Goal: Task Accomplishment & Management: Manage account settings

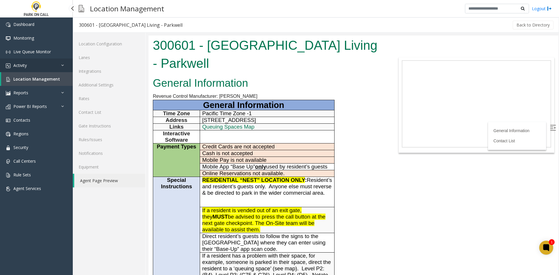
click at [59, 66] on link "Activity" at bounding box center [36, 66] width 73 height 14
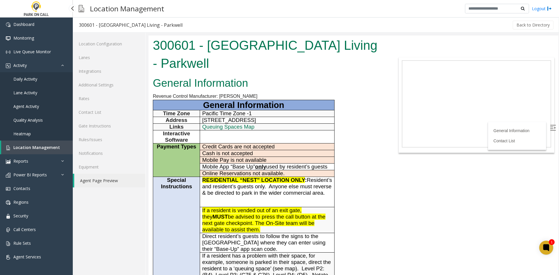
click at [52, 80] on link "Daily Activity" at bounding box center [36, 79] width 73 height 14
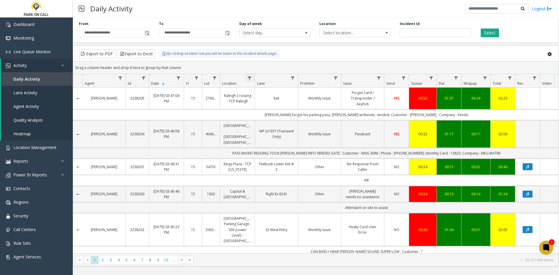
click at [248, 80] on span "Data table" at bounding box center [249, 78] width 5 height 5
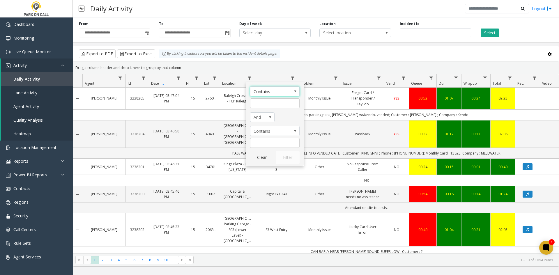
click at [270, 109] on div "Contains And Contains Clear Filter" at bounding box center [275, 124] width 58 height 84
click at [269, 107] on input "Location Filter" at bounding box center [274, 103] width 49 height 10
type input "*****"
click button "Filter" at bounding box center [288, 157] width 24 height 13
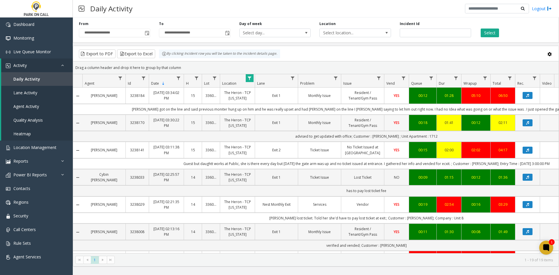
drag, startPoint x: 118, startPoint y: 128, endPoint x: 104, endPoint y: 127, distance: 14.3
drag, startPoint x: 103, startPoint y: 126, endPoint x: 101, endPoint y: 122, distance: 4.8
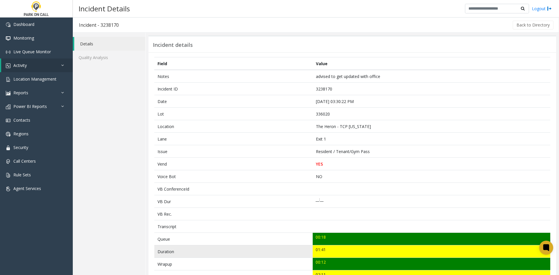
scroll to position [87, 0]
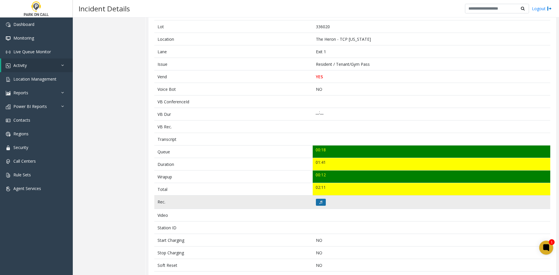
click at [316, 202] on button at bounding box center [321, 202] width 10 height 7
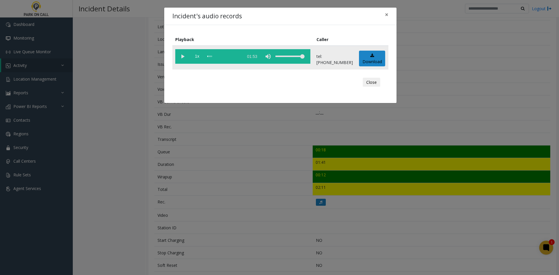
click at [184, 55] on vg-play-pause at bounding box center [182, 56] width 15 height 15
click at [433, 173] on div "Incident's audio records × Playback Caller 1x 01:53 tel:3360209003 Download Clo…" at bounding box center [279, 137] width 559 height 275
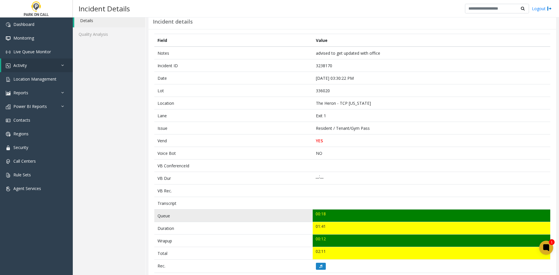
scroll to position [0, 0]
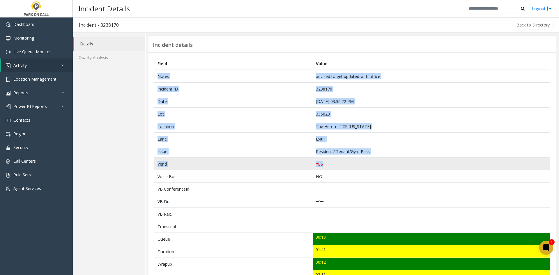
drag, startPoint x: 155, startPoint y: 75, endPoint x: 364, endPoint y: 162, distance: 226.6
click at [364, 162] on tbody "Notes advised to get updated with office Incident ID 3238170 Date Aug 12 03:30:…" at bounding box center [352, 258] width 396 height 376
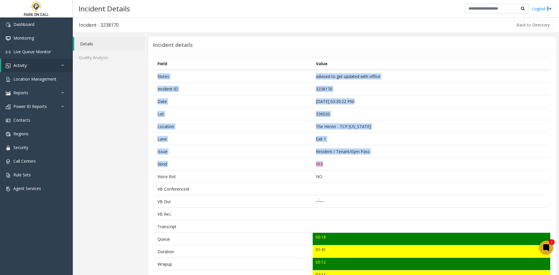
copy tbody "Notes advised to get updated with office Incident ID 3238170 Date Aug 12 03:30:…"
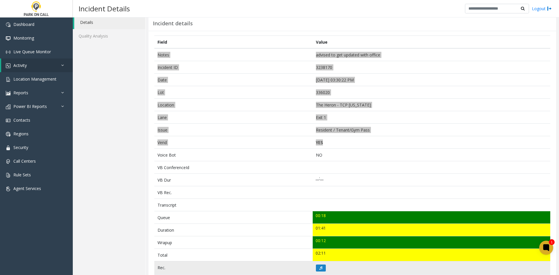
scroll to position [146, 0]
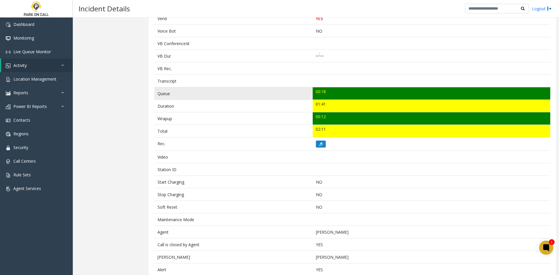
click at [156, 93] on td "Queue" at bounding box center [233, 93] width 158 height 13
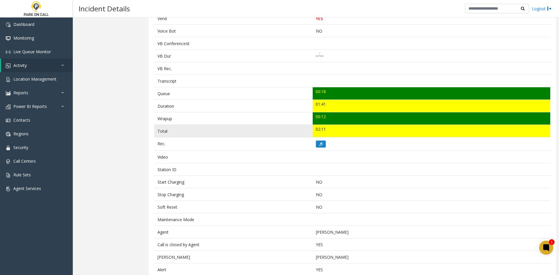
drag, startPoint x: 156, startPoint y: 93, endPoint x: 338, endPoint y: 132, distance: 186.2
click at [338, 132] on tbody "Notes advised to get updated with office Incident ID 3238170 Date Aug 12 03:30:…" at bounding box center [352, 112] width 396 height 376
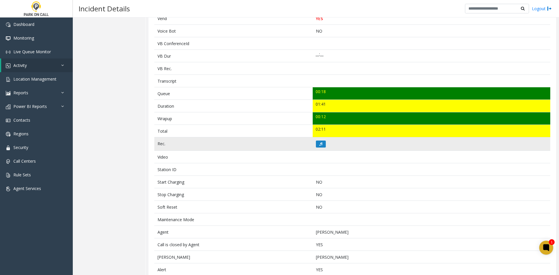
copy tbody "Queue 00:18 Duration 01:41 Wrapup 00:12 Total 02:11"
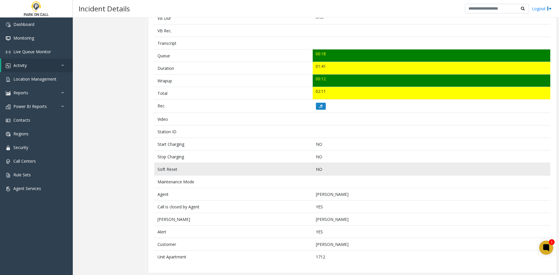
scroll to position [184, 0]
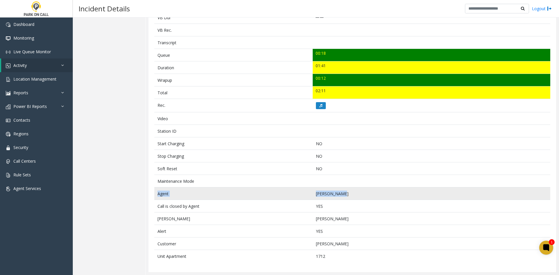
drag, startPoint x: 350, startPoint y: 195, endPoint x: 156, endPoint y: 194, distance: 194.2
click at [156, 194] on tr "Agent Robert Fitts" at bounding box center [352, 193] width 396 height 13
copy tr "Agent Robert Fitts"
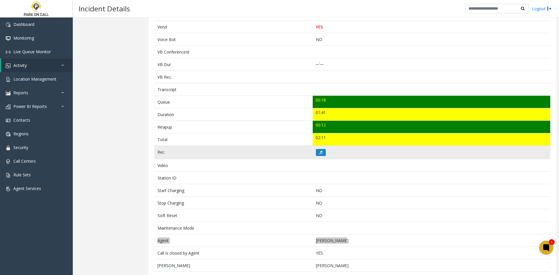
scroll to position [126, 0]
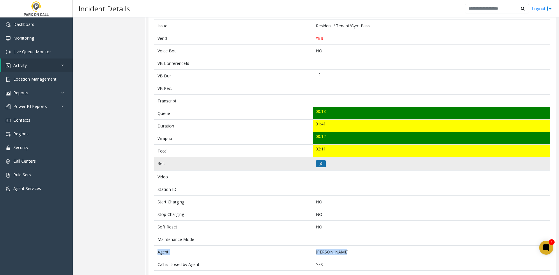
click at [319, 163] on icon at bounding box center [320, 163] width 3 height 3
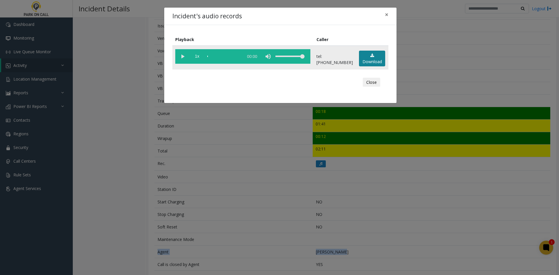
click at [373, 65] on link "Download" at bounding box center [372, 59] width 26 height 16
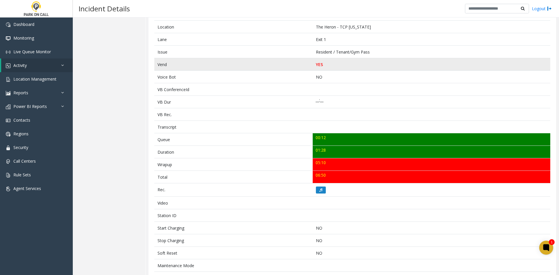
scroll to position [116, 0]
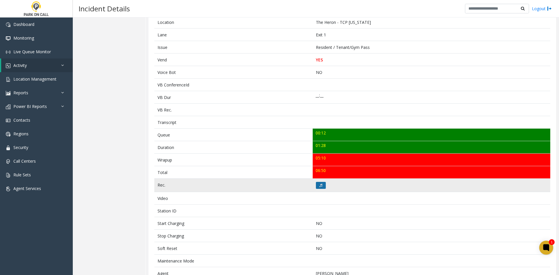
click at [322, 183] on button at bounding box center [321, 185] width 10 height 7
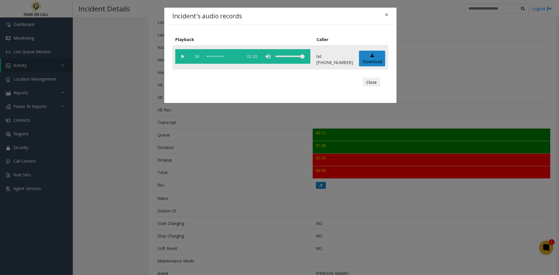
click at [182, 56] on vg-play-pause at bounding box center [182, 56] width 15 height 15
click at [237, 57] on div "scrub bar" at bounding box center [223, 56] width 33 height 15
click at [179, 55] on vg-play-pause at bounding box center [182, 56] width 15 height 15
click at [364, 179] on div "Incident's audio records × Playback Caller 1x 01:33 tel:3360209003 Download Clo…" at bounding box center [279, 137] width 559 height 275
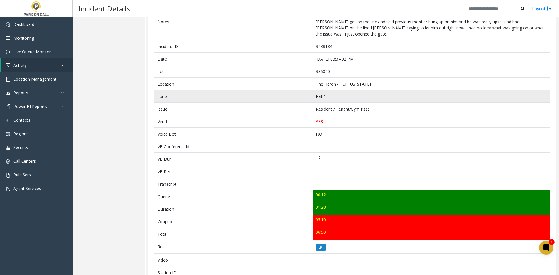
scroll to position [0, 0]
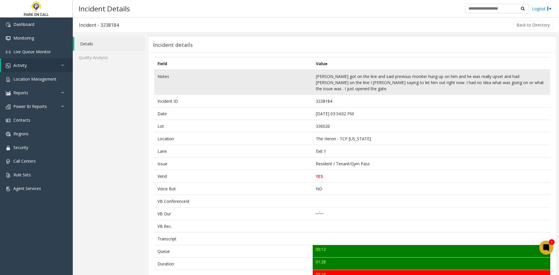
click at [157, 76] on td "Notes" at bounding box center [233, 82] width 158 height 25
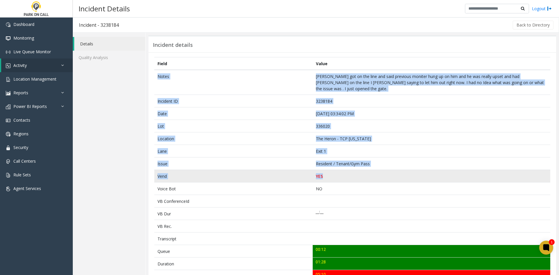
drag, startPoint x: 157, startPoint y: 76, endPoint x: 403, endPoint y: 174, distance: 265.3
click at [403, 174] on tbody "Notes Parker got on the line and said previous moniter hung up on him and he wa…" at bounding box center [352, 252] width 396 height 364
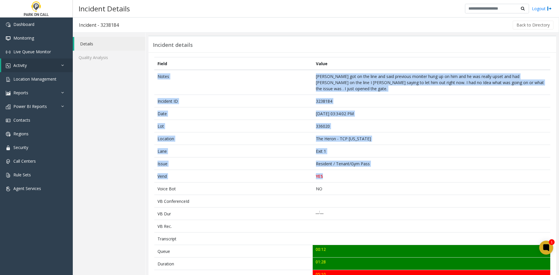
copy tbody "Notes Parker got on the line and said previous moniter hung up on him and he wa…"
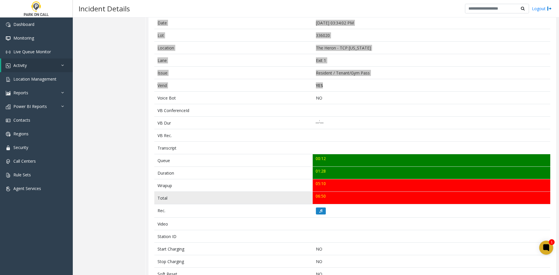
scroll to position [116, 0]
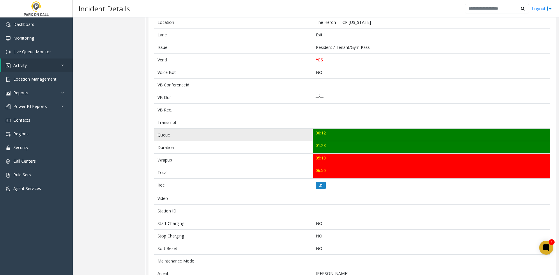
click at [168, 133] on td "Queue" at bounding box center [233, 135] width 158 height 13
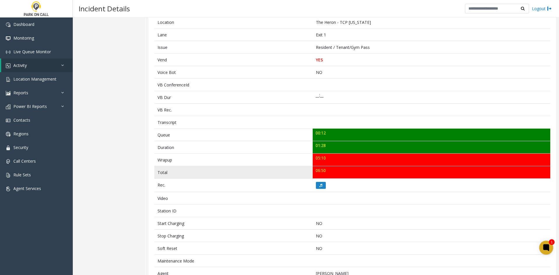
drag, startPoint x: 168, startPoint y: 133, endPoint x: 345, endPoint y: 170, distance: 181.2
click at [345, 170] on tbody "Notes Parker got on the line and said previous moniter hung up on him and he wa…" at bounding box center [352, 135] width 396 height 364
copy tbody "Queue 00:12 Duration 01:28 Wrapup 05:10 Total 06:50"
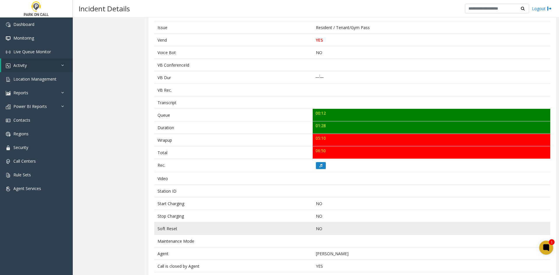
scroll to position [146, 0]
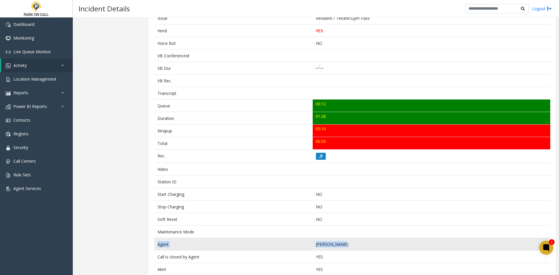
drag, startPoint x: 353, startPoint y: 244, endPoint x: 157, endPoint y: 247, distance: 195.7
click at [157, 247] on tr "Agent Glore Hebert" at bounding box center [352, 244] width 396 height 13
copy tr "Agent Glore Hebert"
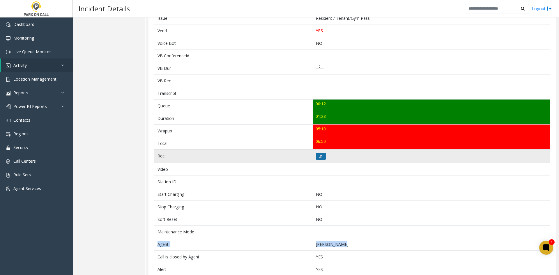
click at [316, 156] on button at bounding box center [321, 156] width 10 height 7
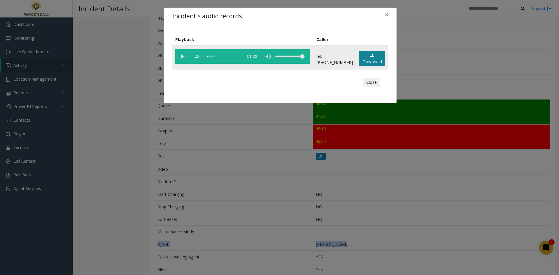
click at [363, 60] on link "Download" at bounding box center [372, 59] width 26 height 16
click at [444, 51] on div "Incident's audio records × Playback Caller 1x 01:33 tel:3360209003 Download Clo…" at bounding box center [279, 137] width 559 height 275
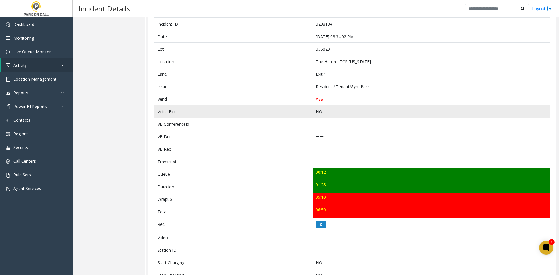
scroll to position [0, 0]
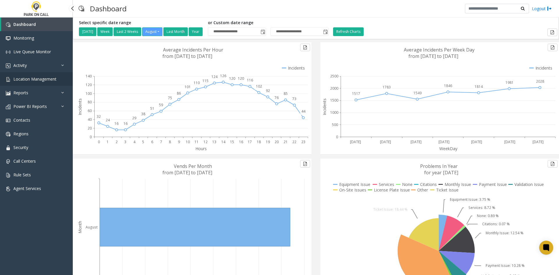
click at [38, 77] on span "Location Management" at bounding box center [34, 79] width 43 height 6
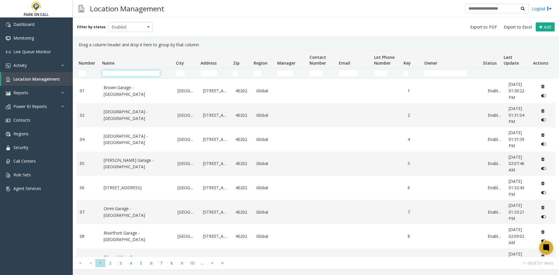
click at [115, 73] on input "Name Filter" at bounding box center [131, 73] width 58 height 6
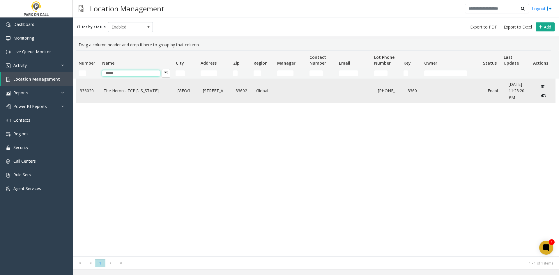
type input "*****"
click at [115, 92] on link "The Heron - TCP [US_STATE]" at bounding box center [137, 91] width 67 height 6
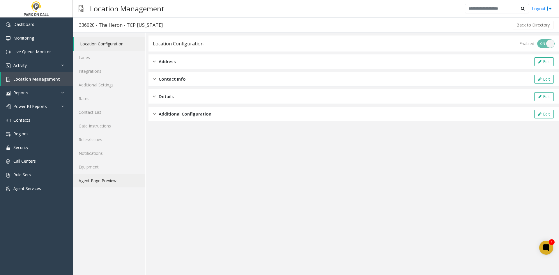
click at [123, 178] on link "Agent Page Preview" at bounding box center [109, 181] width 72 height 14
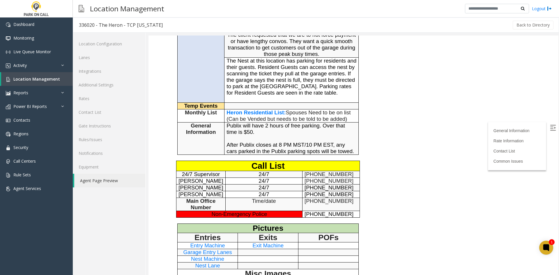
scroll to position [175, 0]
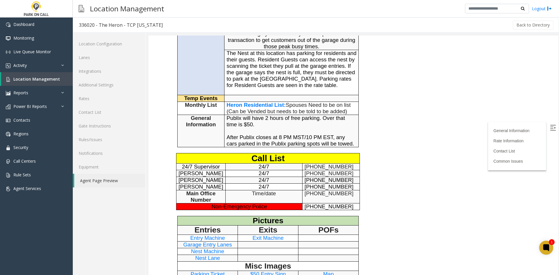
click at [263, 108] on span "Heron Residential List" at bounding box center [254, 105] width 57 height 6
click at [111, 139] on link "Rules/Issues" at bounding box center [109, 140] width 72 height 14
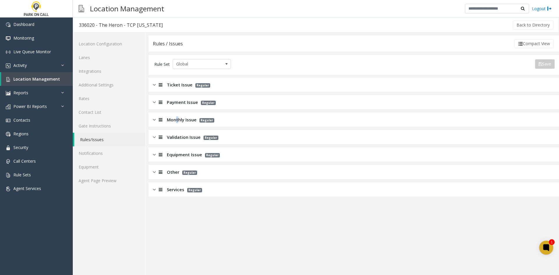
click at [177, 118] on span "Monthly Issue" at bounding box center [182, 119] width 30 height 7
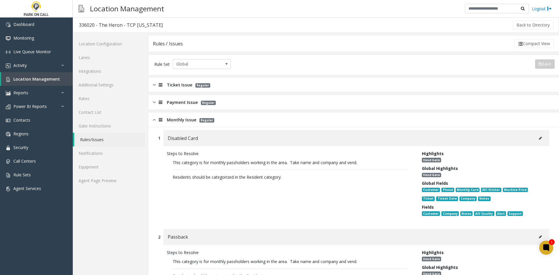
click at [118, 187] on link "Agent Page Preview" at bounding box center [109, 181] width 72 height 14
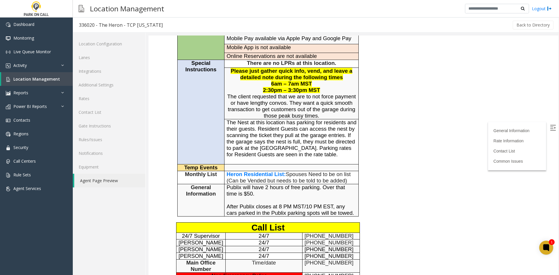
scroll to position [87, 0]
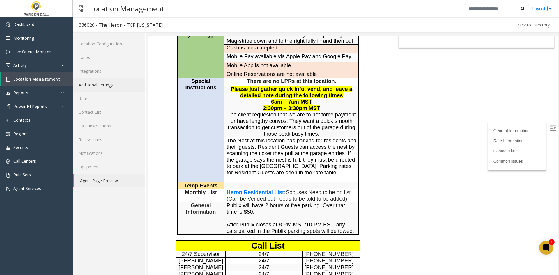
click at [118, 88] on link "Additional Settings" at bounding box center [109, 85] width 72 height 14
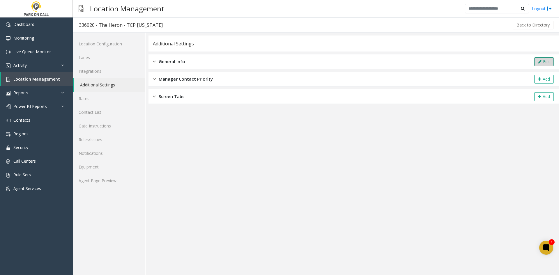
click at [537, 61] on button "Edit" at bounding box center [544, 61] width 20 height 9
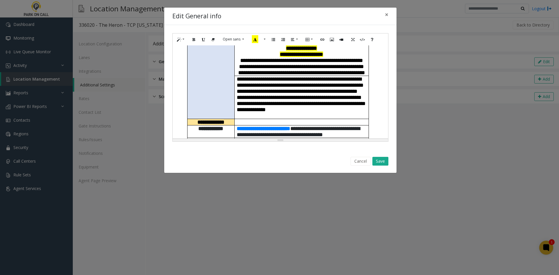
scroll to position [175, 0]
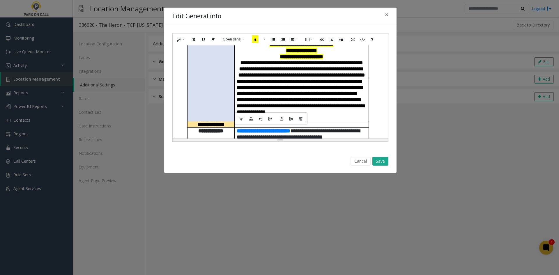
click at [266, 121] on td at bounding box center [301, 124] width 134 height 6
click at [184, 36] on button "Style" at bounding box center [180, 39] width 13 height 9
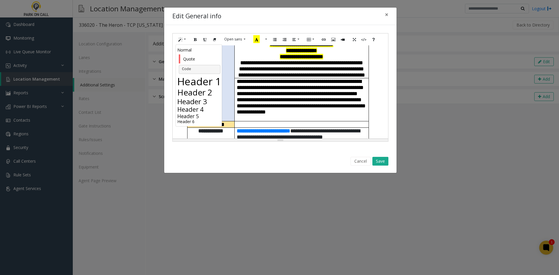
click at [205, 102] on h3 "Header 3" at bounding box center [199, 101] width 45 height 8
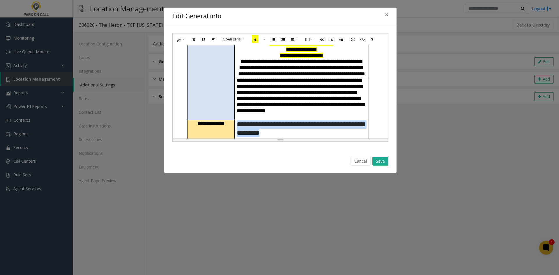
drag, startPoint x: 353, startPoint y: 120, endPoint x: 234, endPoint y: 90, distance: 122.4
click at [237, 120] on h3 "**********" at bounding box center [302, 128] width 130 height 17
click at [194, 36] on button "Bold (CTRL+B)" at bounding box center [194, 39] width 10 height 9
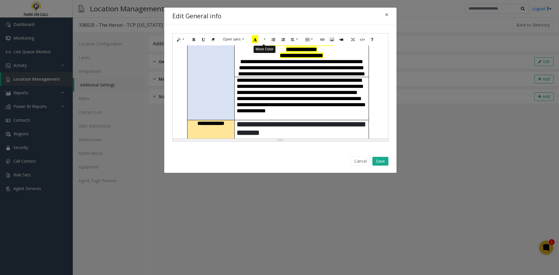
click at [264, 42] on button "More Color" at bounding box center [264, 39] width 6 height 9
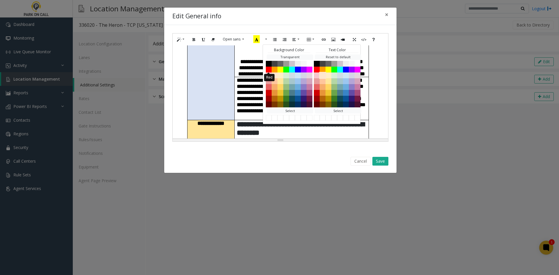
drag, startPoint x: 269, startPoint y: 69, endPoint x: 321, endPoint y: 73, distance: 52.3
click at [269, 69] on button "Red" at bounding box center [269, 69] width 6 height 6
click at [357, 61] on button "White" at bounding box center [357, 63] width 7 height 7
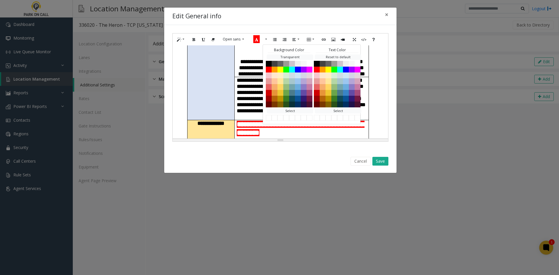
click at [238, 95] on span "**********" at bounding box center [301, 95] width 129 height 36
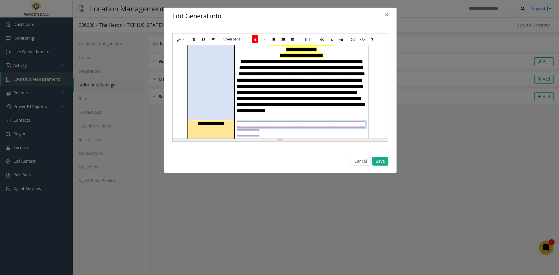
drag, startPoint x: 342, startPoint y: 120, endPoint x: 238, endPoint y: 107, distance: 105.3
click at [238, 120] on h3 "**********" at bounding box center [302, 128] width 130 height 17
copy font "**********"
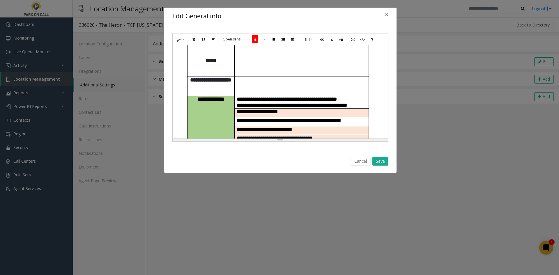
scroll to position [58, 0]
click at [352, 142] on p "**********" at bounding box center [302, 145] width 130 height 6
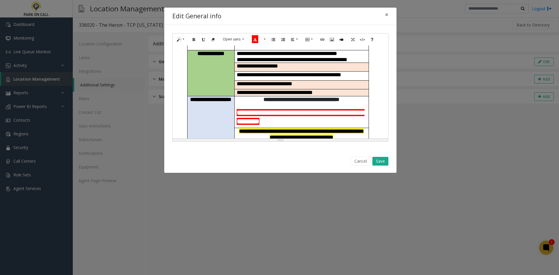
scroll to position [116, 0]
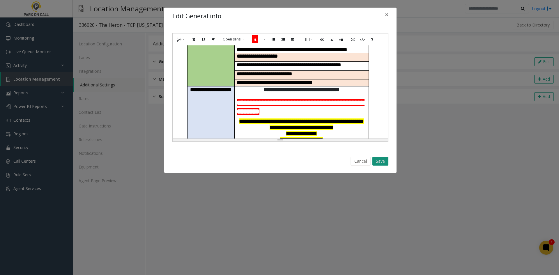
click at [382, 161] on button "Save" at bounding box center [380, 161] width 16 height 9
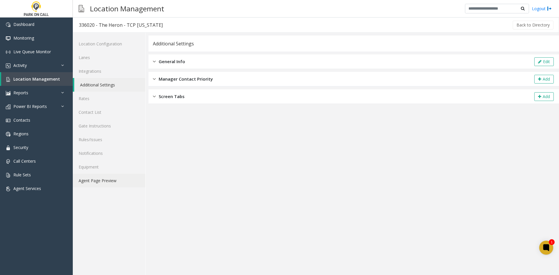
click at [121, 180] on link "Agent Page Preview" at bounding box center [109, 181] width 72 height 14
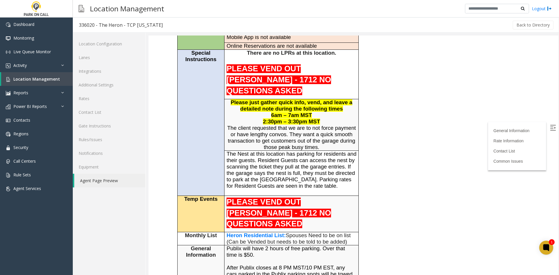
scroll to position [116, 0]
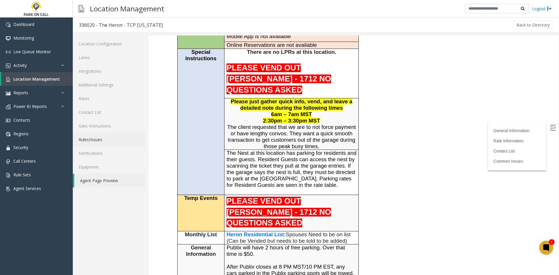
click at [122, 134] on link "Rules/Issues" at bounding box center [109, 140] width 72 height 14
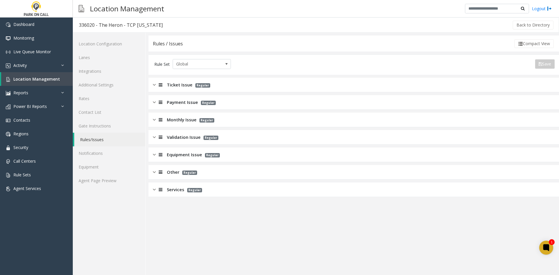
click at [182, 121] on span "Monthly Issue" at bounding box center [182, 119] width 30 height 7
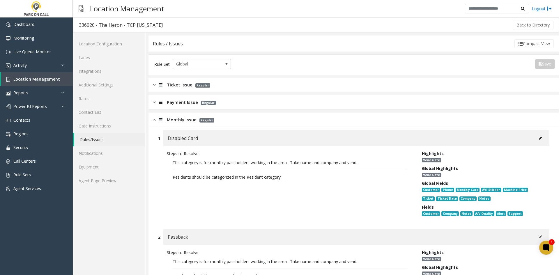
click at [539, 139] on icon at bounding box center [540, 138] width 3 height 3
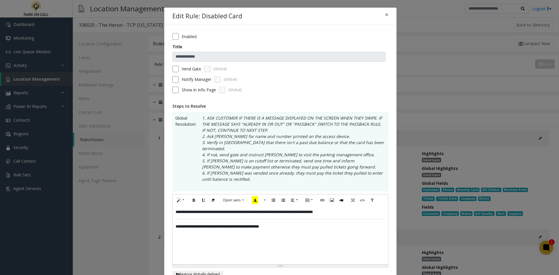
click at [176, 209] on p "**********" at bounding box center [281, 212] width 210 height 6
paste div
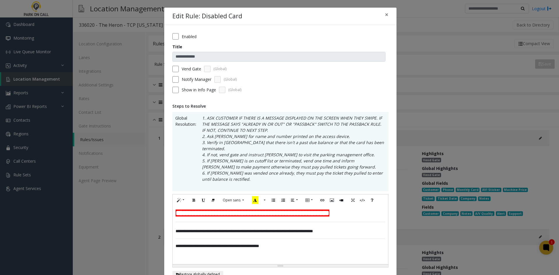
scroll to position [169, 0]
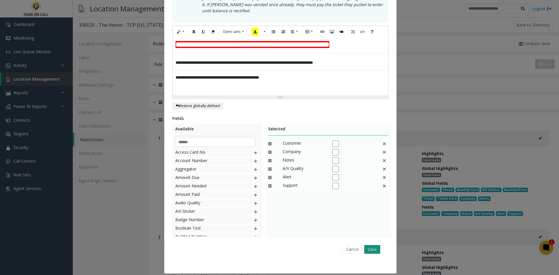
click at [366, 245] on button "Save" at bounding box center [372, 249] width 16 height 9
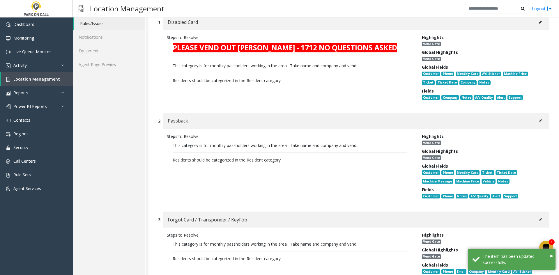
scroll to position [116, 0]
click at [528, 122] on div "Passback" at bounding box center [356, 121] width 386 height 16
click at [529, 124] on div "Passback" at bounding box center [356, 121] width 386 height 16
click at [536, 123] on button at bounding box center [540, 120] width 9 height 9
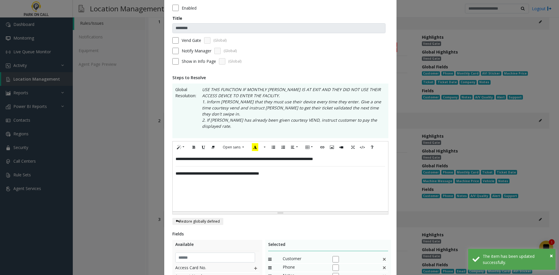
scroll to position [29, 0]
click at [173, 153] on div "**********" at bounding box center [280, 182] width 215 height 58
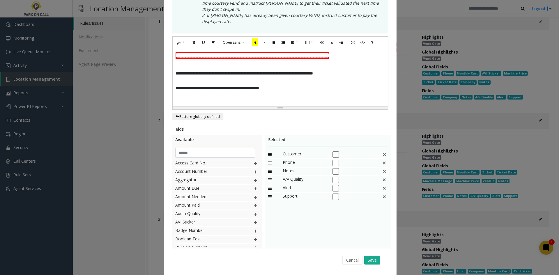
scroll to position [138, 0]
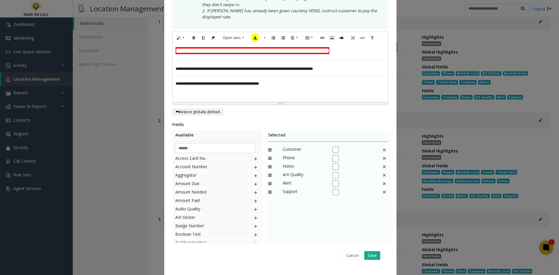
click at [368, 248] on div "Cancel Save" at bounding box center [280, 255] width 208 height 15
click at [297, 47] on font "**********" at bounding box center [253, 50] width 154 height 7
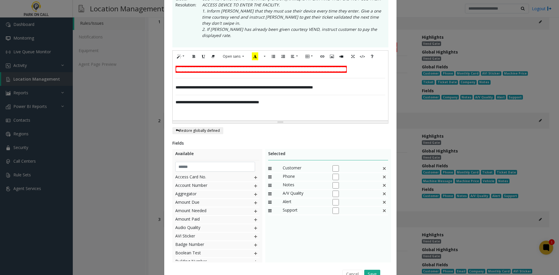
scroll to position [109, 0]
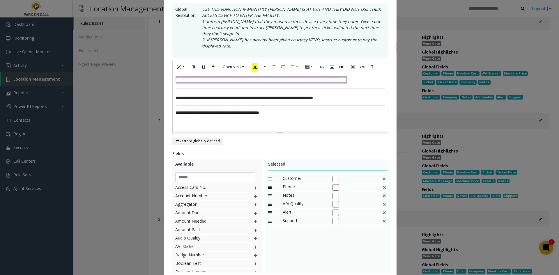
drag, startPoint x: 269, startPoint y: 78, endPoint x: 151, endPoint y: 68, distance: 118.6
click at [151, 68] on div "**********" at bounding box center [279, 137] width 559 height 275
copy font "**********"
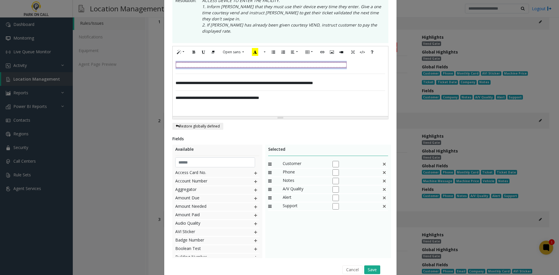
scroll to position [138, 0]
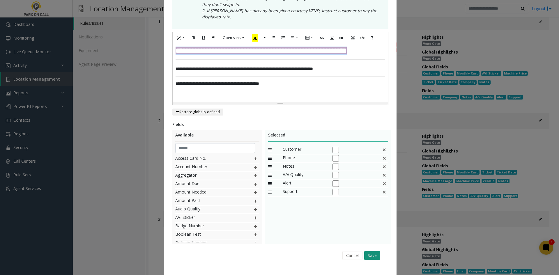
click at [374, 251] on button "Save" at bounding box center [372, 255] width 16 height 9
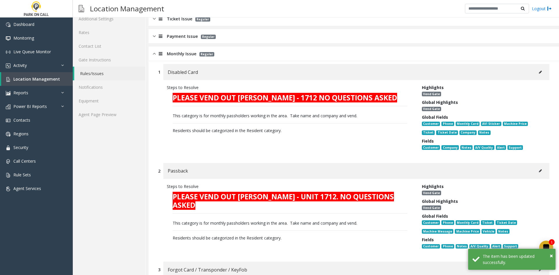
scroll to position [58, 0]
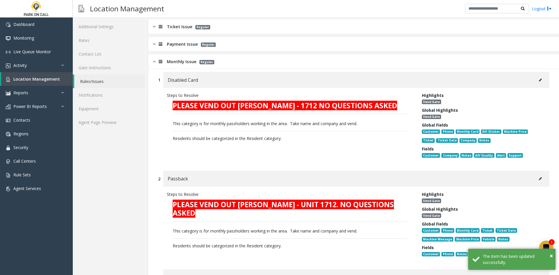
drag, startPoint x: 529, startPoint y: 81, endPoint x: 533, endPoint y: 81, distance: 3.5
click at [530, 81] on div "Disabled Card" at bounding box center [356, 80] width 386 height 16
click at [536, 81] on button at bounding box center [540, 80] width 9 height 9
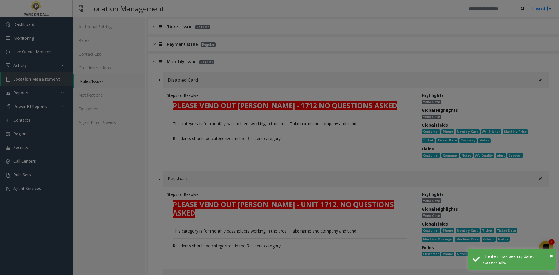
scroll to position [0, 0]
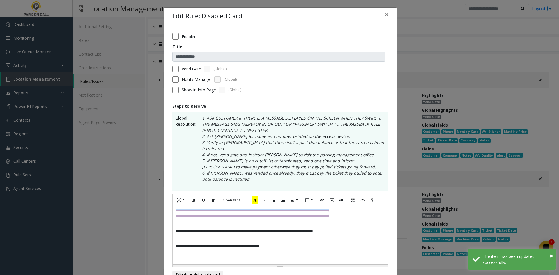
drag, startPoint x: 204, startPoint y: 218, endPoint x: 171, endPoint y: 203, distance: 35.7
click at [173, 206] on div "**********" at bounding box center [280, 235] width 215 height 58
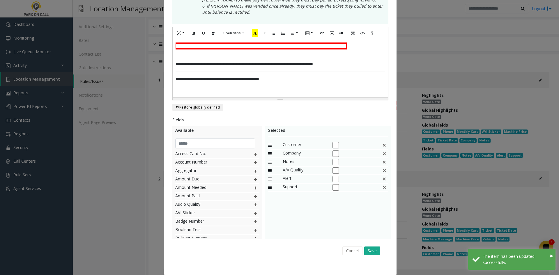
scroll to position [169, 0]
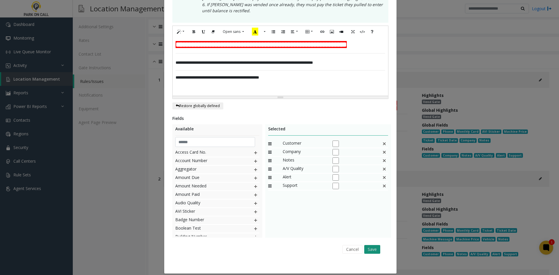
click at [371, 247] on button "Save" at bounding box center [372, 249] width 16 height 9
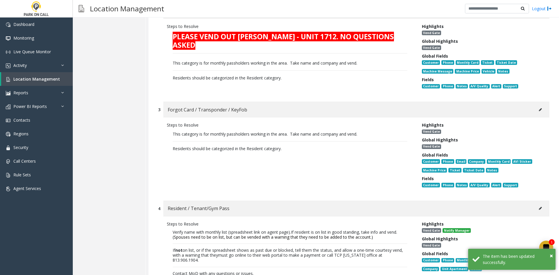
scroll to position [233, 0]
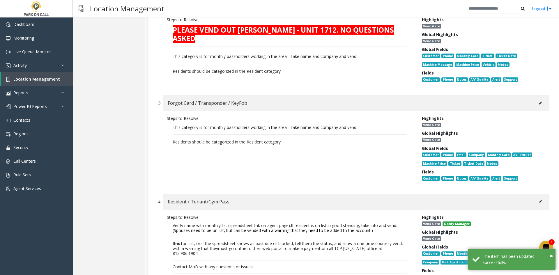
click at [536, 106] on button at bounding box center [540, 103] width 9 height 9
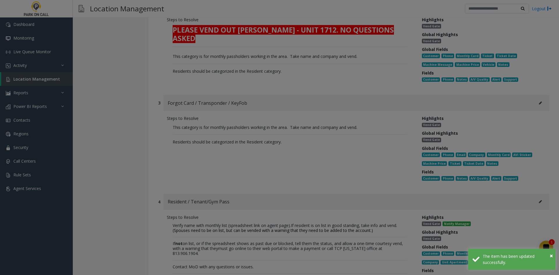
scroll to position [0, 0]
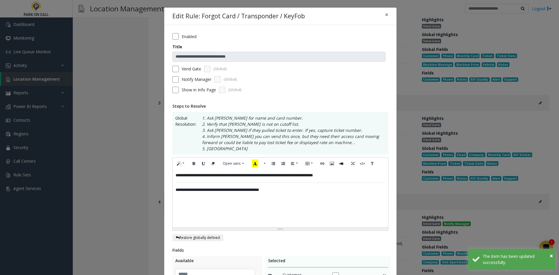
click at [173, 174] on div "**********" at bounding box center [280, 198] width 215 height 58
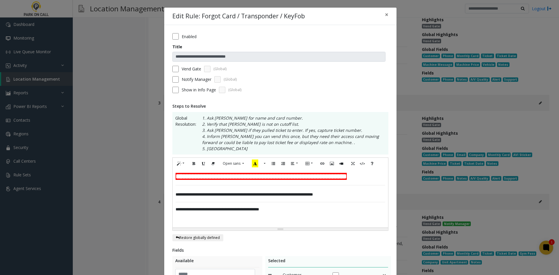
scroll to position [138, 0]
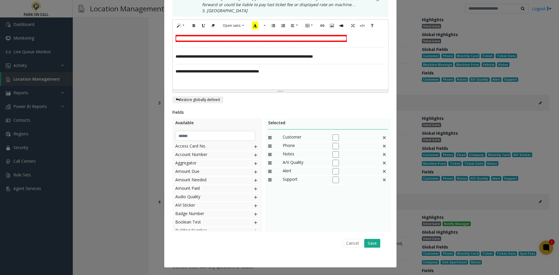
drag, startPoint x: 371, startPoint y: 243, endPoint x: 396, endPoint y: 227, distance: 29.6
click at [372, 243] on button "Save" at bounding box center [372, 243] width 16 height 9
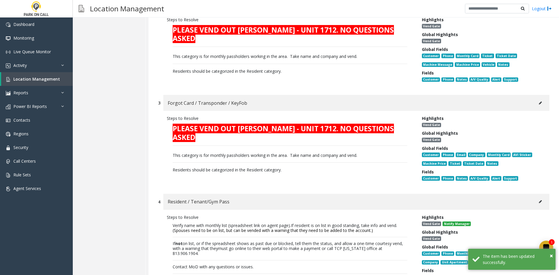
click at [536, 202] on button at bounding box center [540, 201] width 9 height 9
type input "**********"
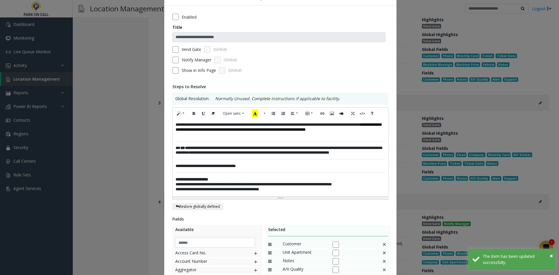
scroll to position [29, 0]
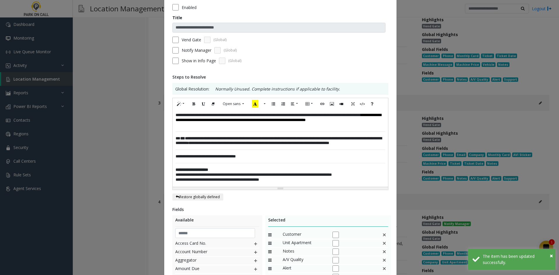
click at [173, 115] on div "**********" at bounding box center [280, 148] width 215 height 77
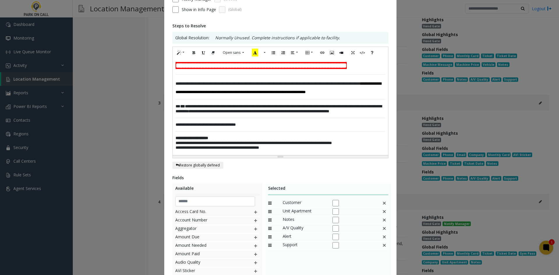
scroll to position [109, 0]
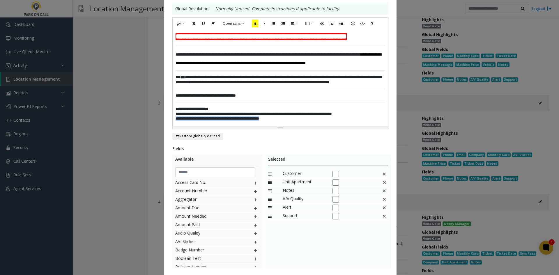
drag, startPoint x: 296, startPoint y: 141, endPoint x: 163, endPoint y: 140, distance: 133.3
click at [164, 140] on div "**********" at bounding box center [280, 110] width 232 height 388
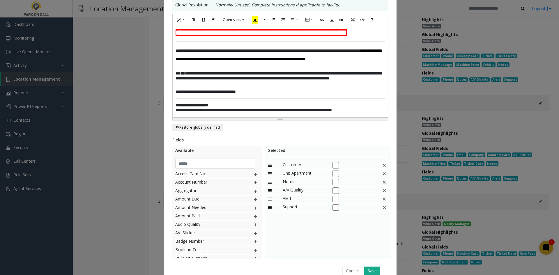
scroll to position [163, 0]
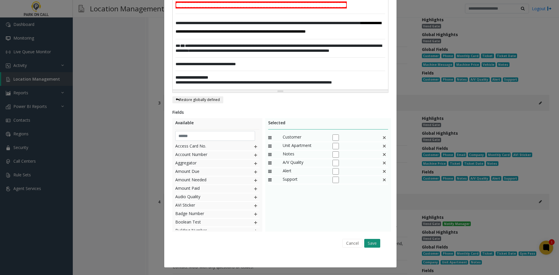
click at [374, 246] on button "Save" at bounding box center [372, 243] width 16 height 9
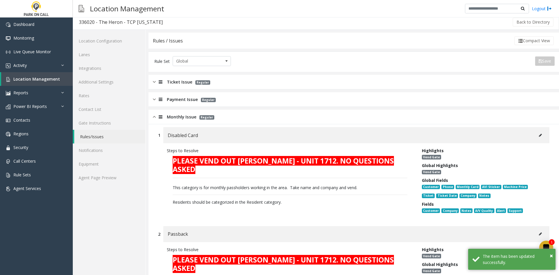
scroll to position [0, 0]
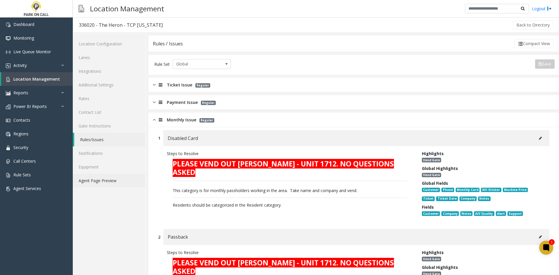
click at [124, 185] on link "Agent Page Preview" at bounding box center [109, 181] width 72 height 14
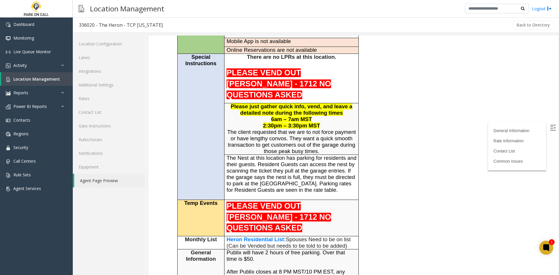
scroll to position [116, 0]
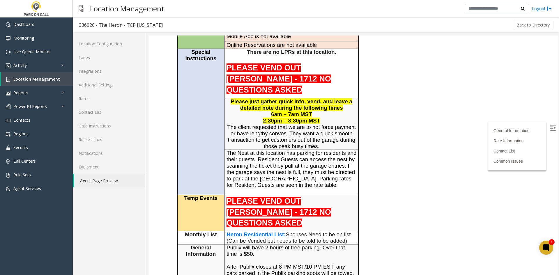
click at [535, 94] on body "336020 - The Heron - TCP Florida General Information General Information Time Z…" at bounding box center [353, 39] width 410 height 240
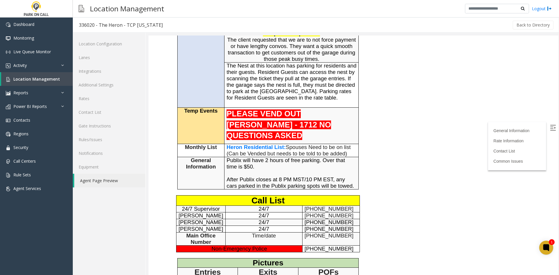
scroll to position [29, 0]
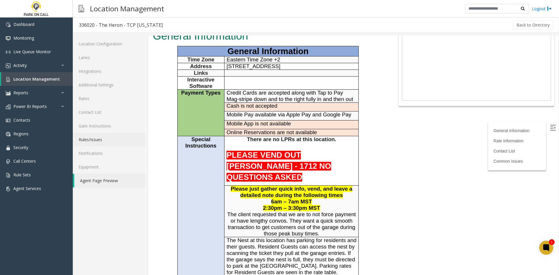
click at [124, 140] on link "Rules/Issues" at bounding box center [109, 140] width 72 height 14
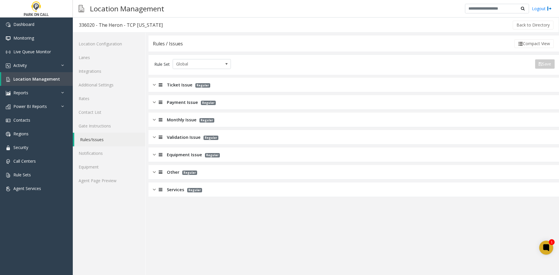
click at [183, 123] on span "Monthly Issue" at bounding box center [182, 119] width 30 height 7
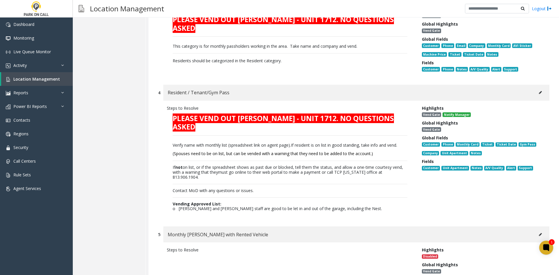
scroll to position [349, 0]
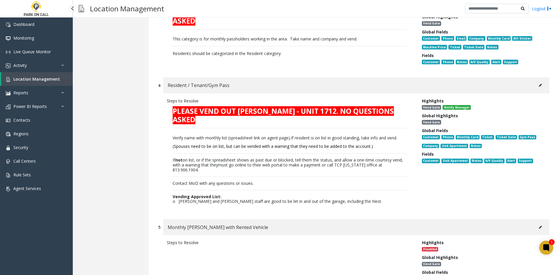
click at [57, 83] on link "Location Management" at bounding box center [37, 79] width 72 height 14
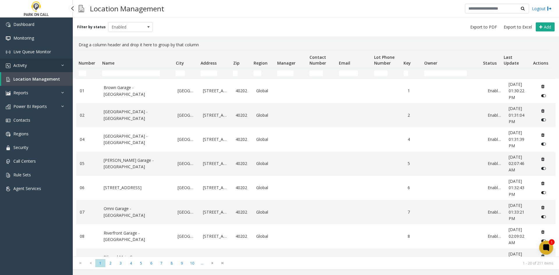
click at [51, 69] on link "Activity" at bounding box center [36, 66] width 73 height 14
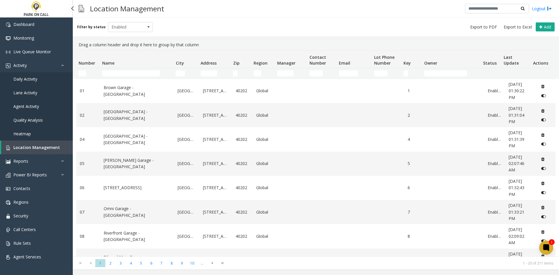
click at [26, 83] on link "Daily Activity" at bounding box center [36, 79] width 73 height 14
